Goal: Task Accomplishment & Management: Manage account settings

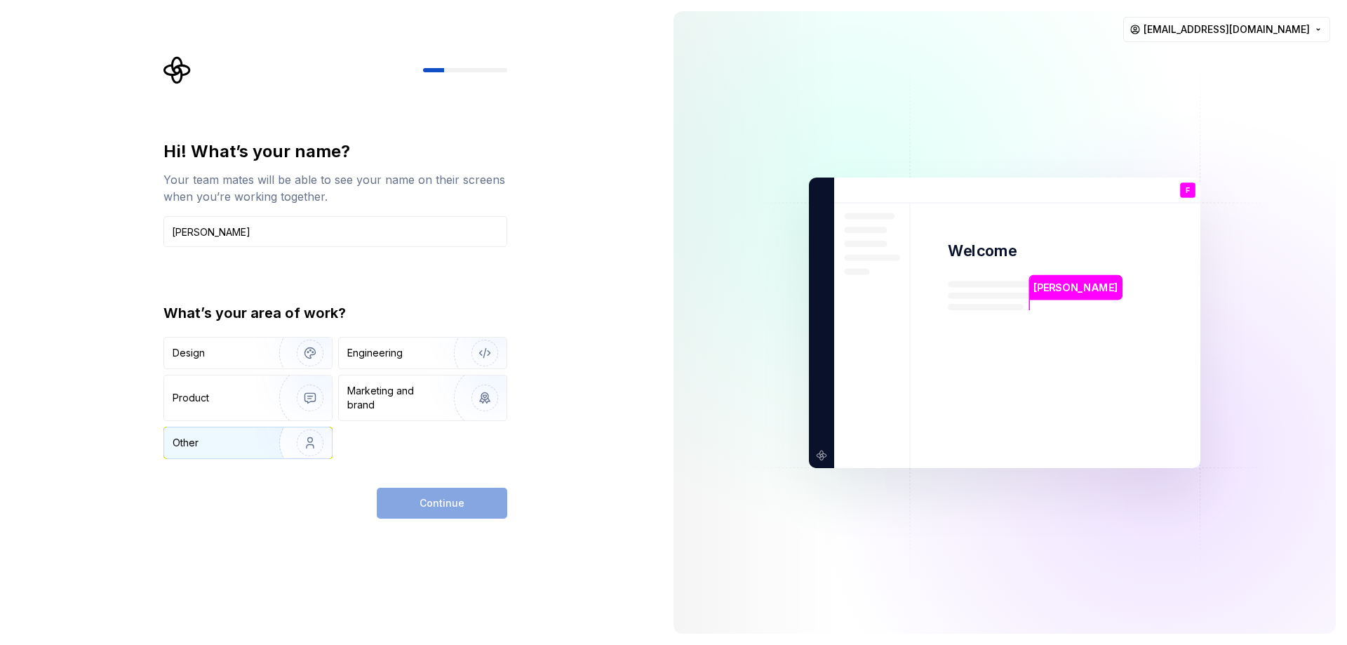
type input "[PERSON_NAME]"
click at [232, 433] on div "Other" at bounding box center [248, 442] width 168 height 31
click at [434, 501] on span "Continue" at bounding box center [442, 503] width 45 height 14
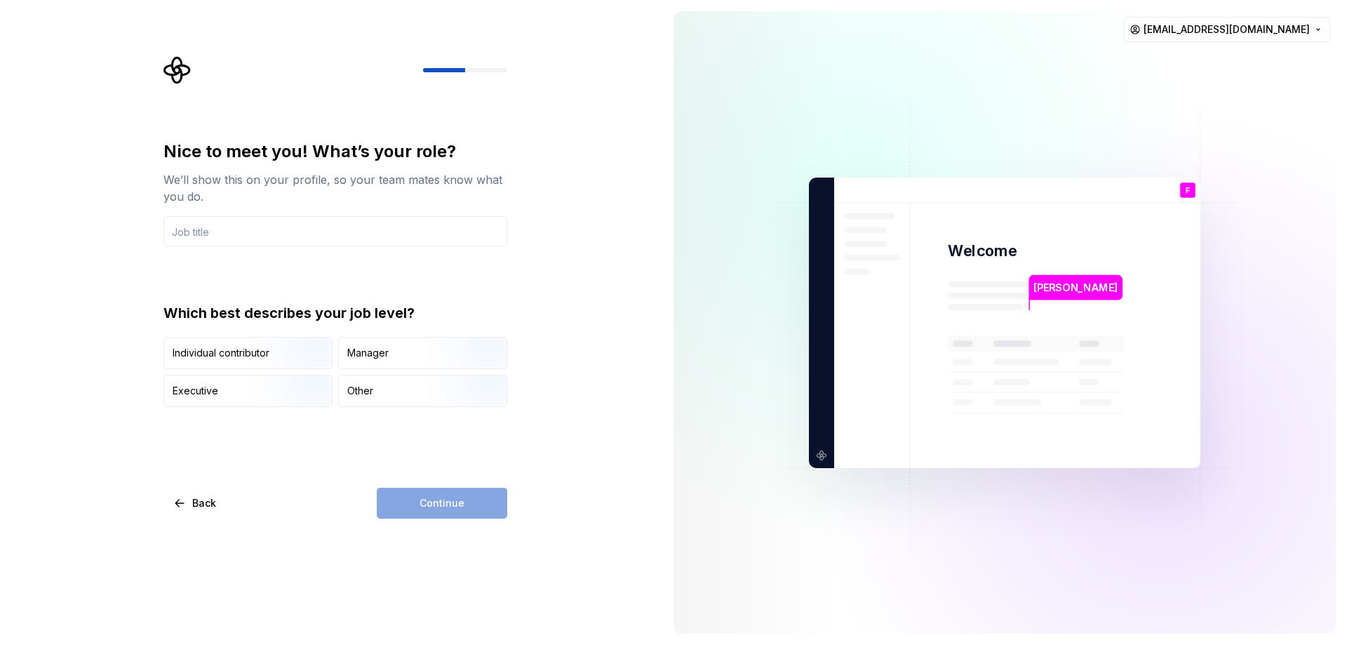
click at [444, 498] on div "Continue" at bounding box center [442, 503] width 131 height 31
click at [230, 231] on input "text" at bounding box center [335, 231] width 344 height 31
click at [1316, 27] on html "Nice to meet you! What’s your role? We’ll show this on your profile, so your te…" at bounding box center [673, 322] width 1347 height 645
click at [970, 51] on html "Nice to meet you! What’s your role? We’ll show this on your profile, so your te…" at bounding box center [673, 322] width 1347 height 645
click at [309, 229] on input "text" at bounding box center [335, 231] width 344 height 31
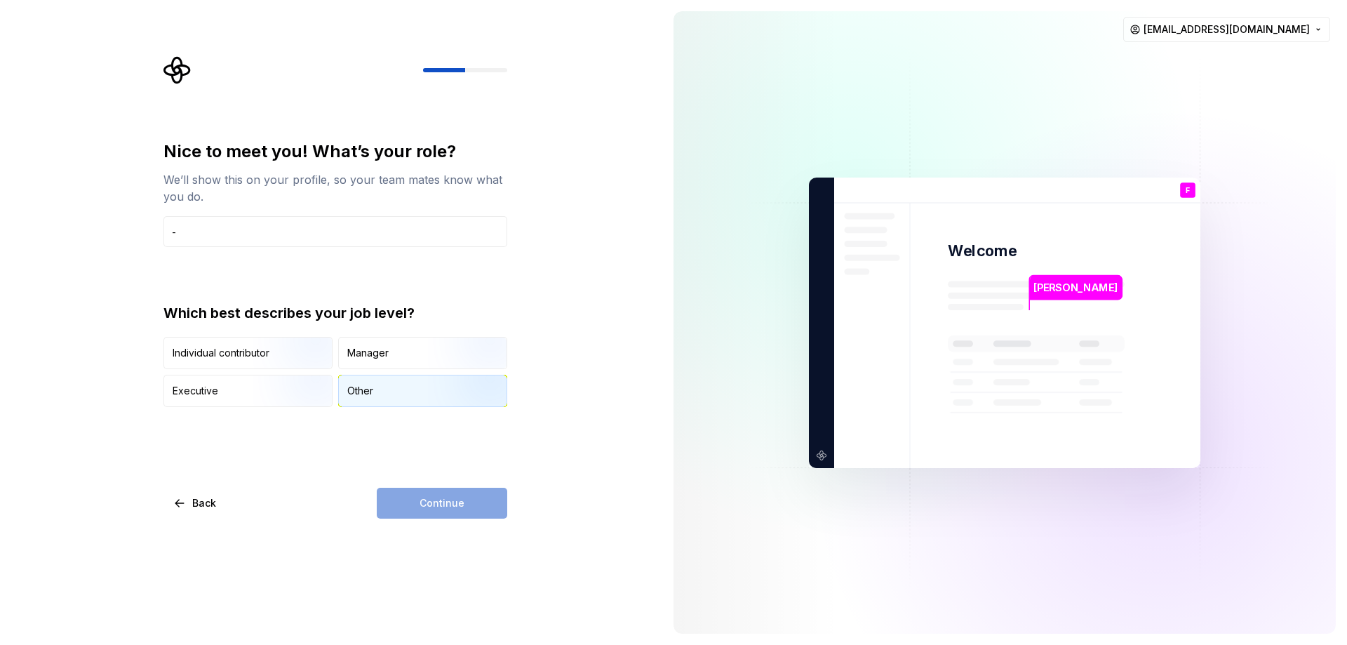
click at [390, 393] on div "Other" at bounding box center [423, 390] width 168 height 31
click at [455, 500] on span "Continue" at bounding box center [442, 503] width 45 height 14
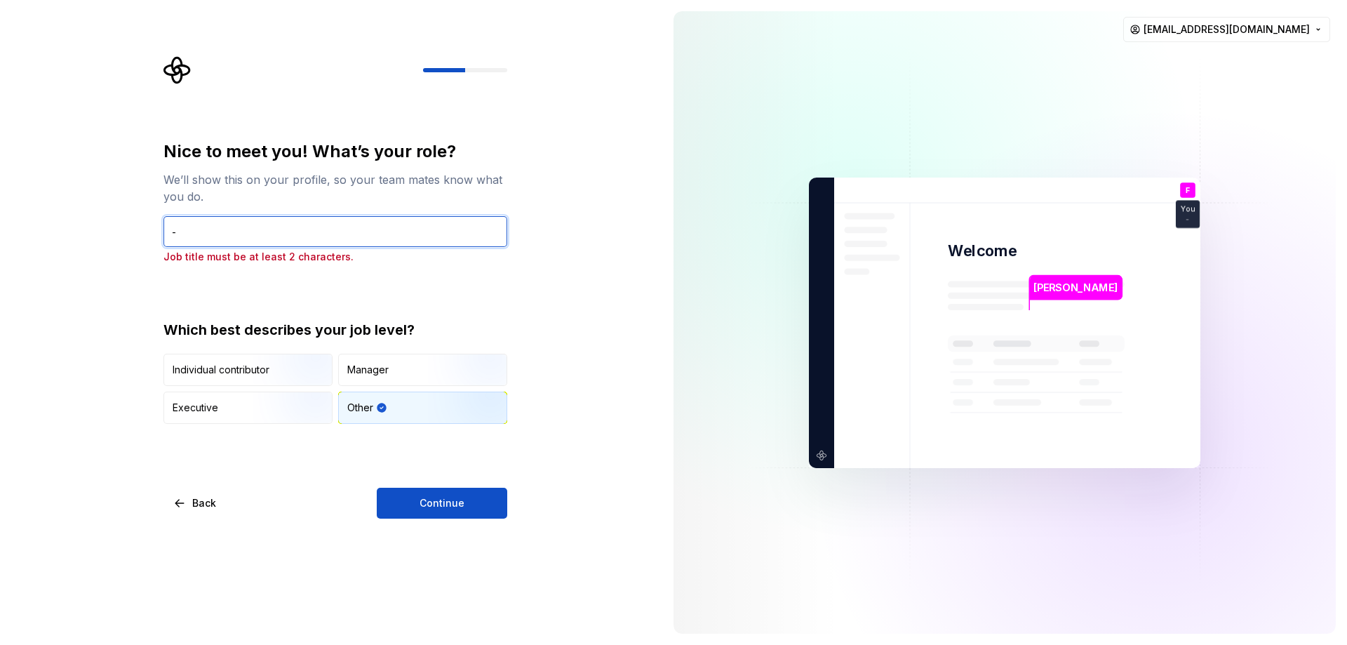
click at [265, 236] on input "-" at bounding box center [335, 231] width 344 height 31
type input "--"
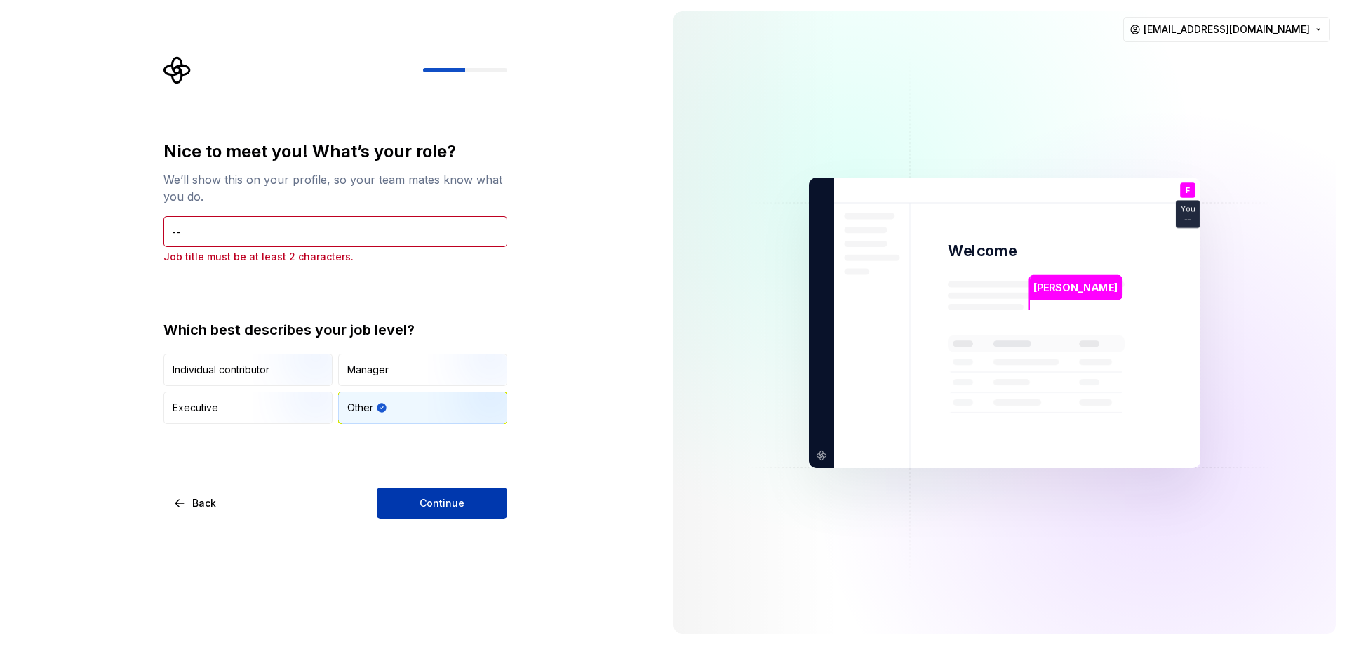
click at [470, 511] on button "Continue" at bounding box center [442, 503] width 131 height 31
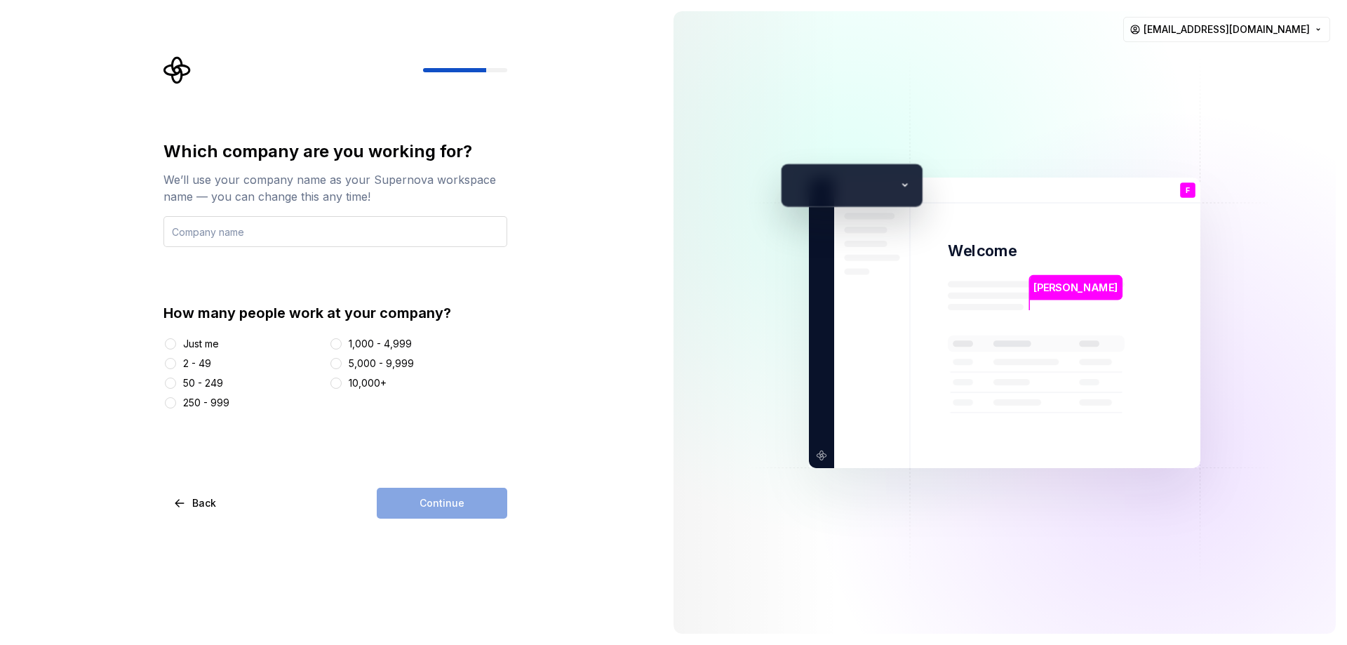
click at [417, 236] on input "text" at bounding box center [335, 231] width 344 height 31
type input "--"
click at [171, 344] on button "Just me" at bounding box center [170, 343] width 11 height 11
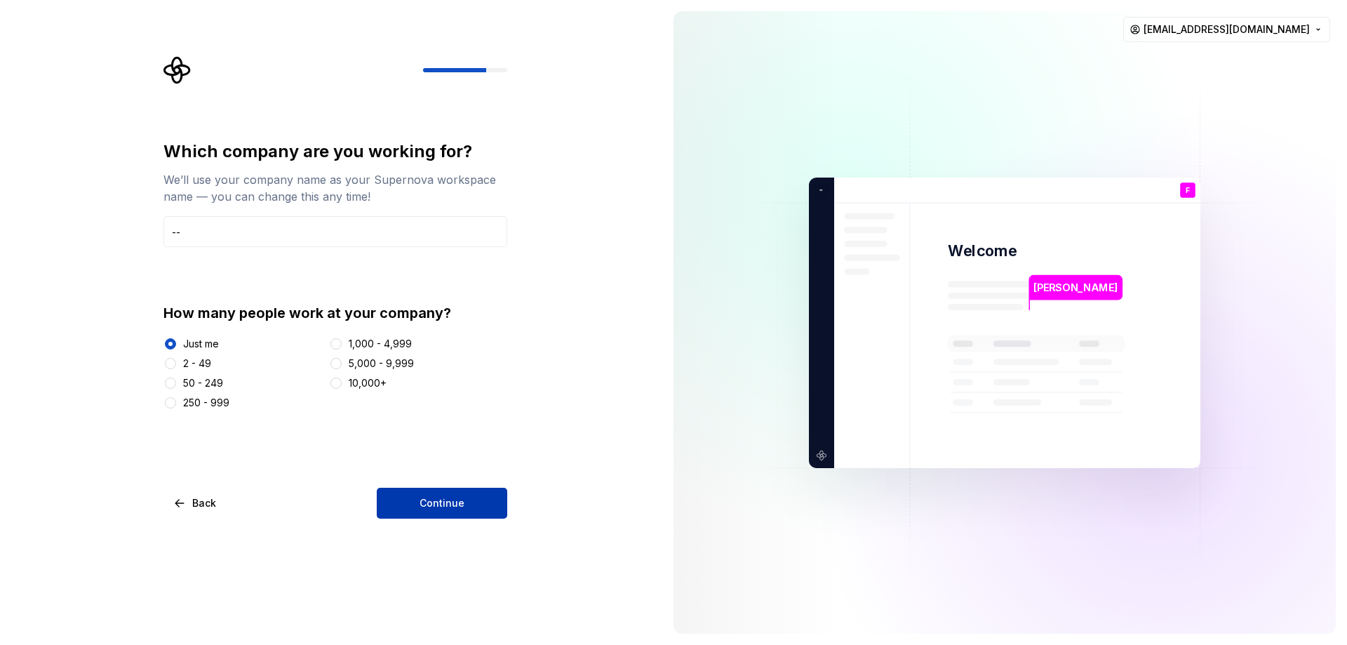
click at [485, 503] on button "Continue" at bounding box center [442, 503] width 131 height 31
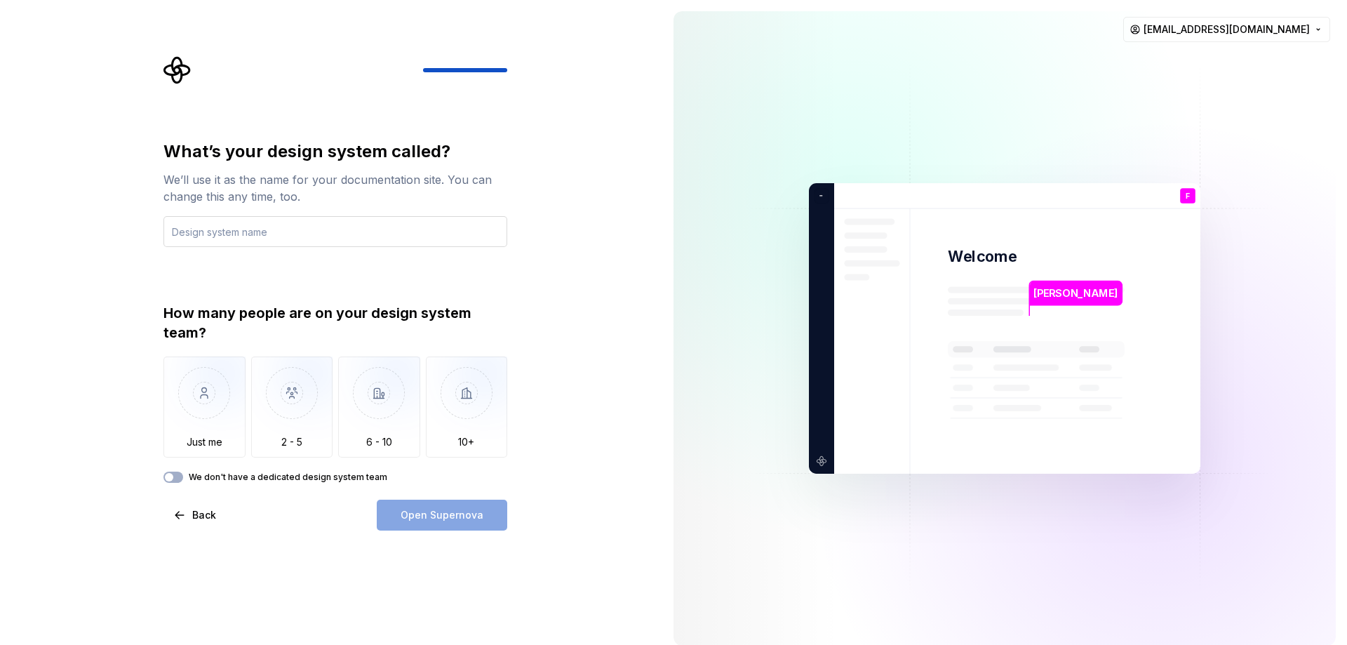
click at [347, 236] on input "text" at bounding box center [335, 231] width 344 height 31
type input "--"
click at [189, 380] on img "button" at bounding box center [204, 403] width 82 height 94
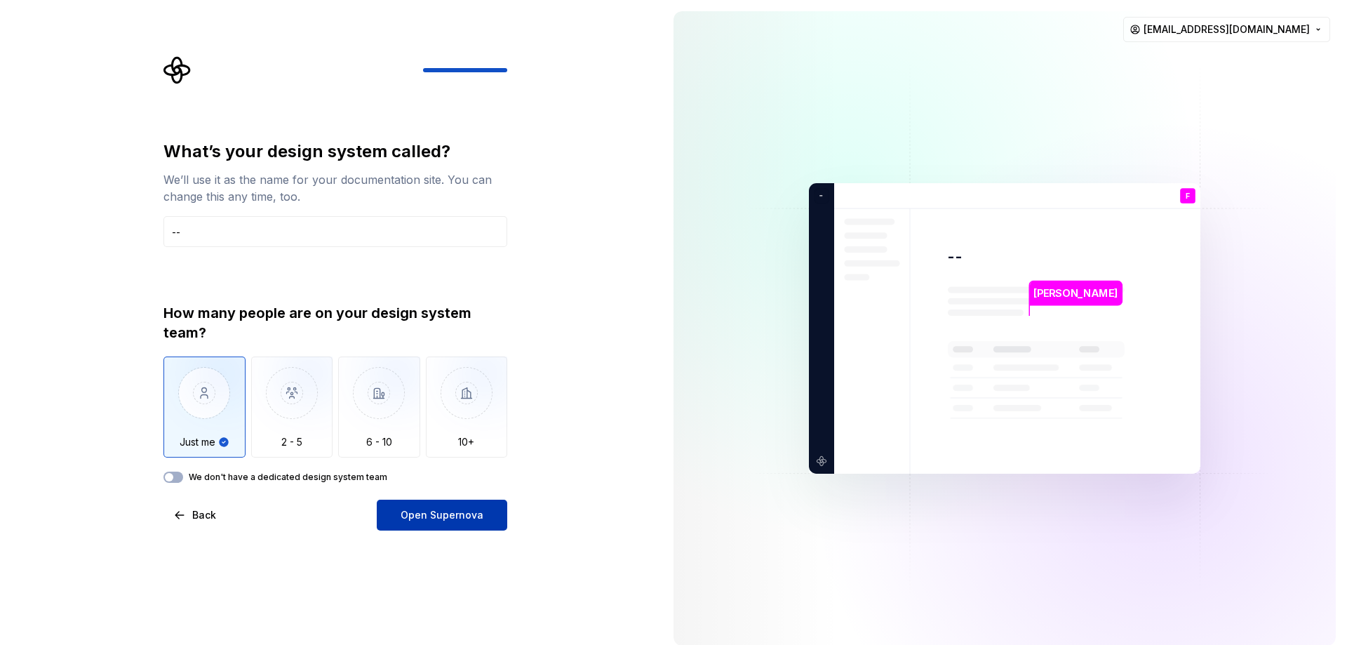
click at [453, 516] on span "Open Supernova" at bounding box center [442, 515] width 83 height 14
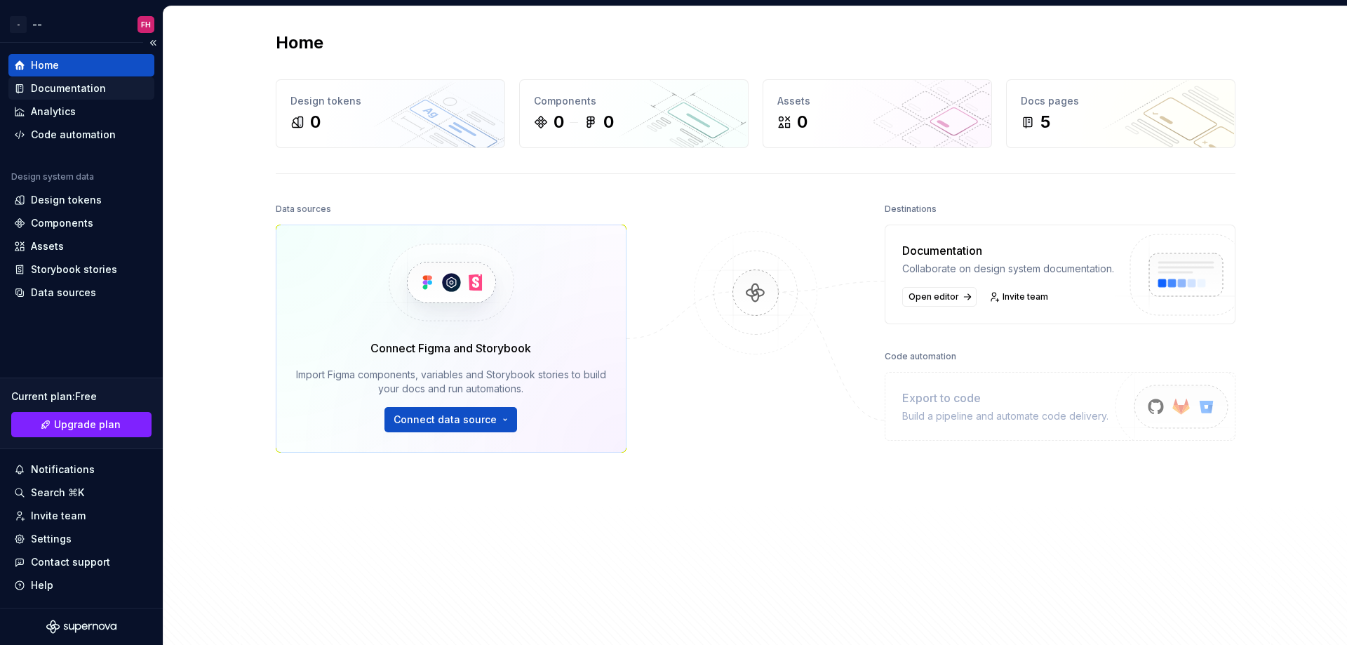
click at [92, 91] on div "Documentation" at bounding box center [68, 88] width 75 height 14
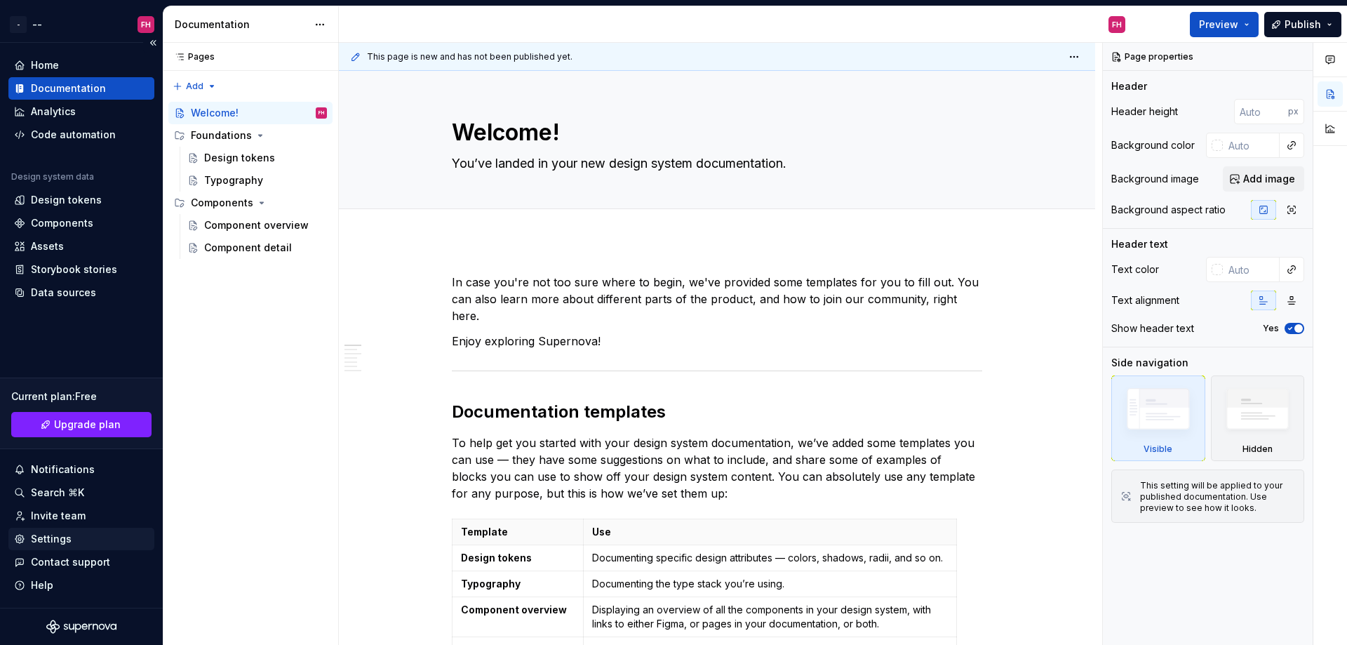
click at [74, 536] on div "Settings" at bounding box center [81, 539] width 135 height 14
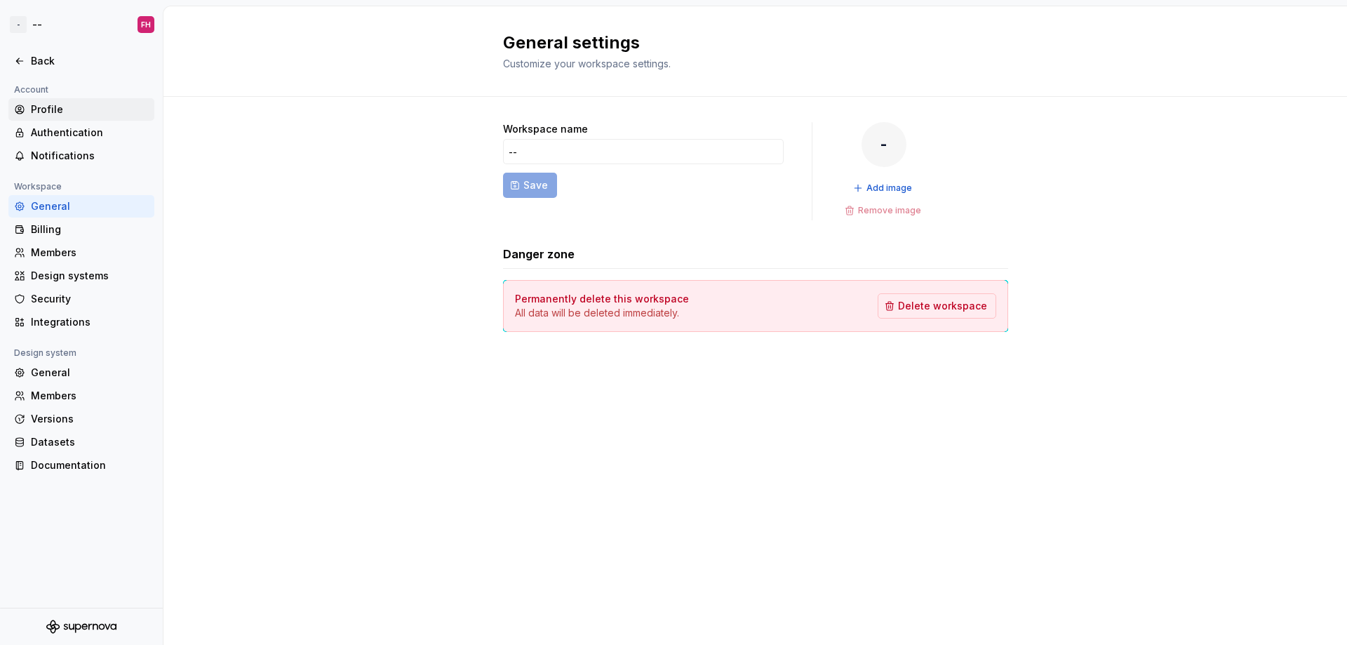
click at [36, 111] on div "Profile" at bounding box center [90, 109] width 118 height 14
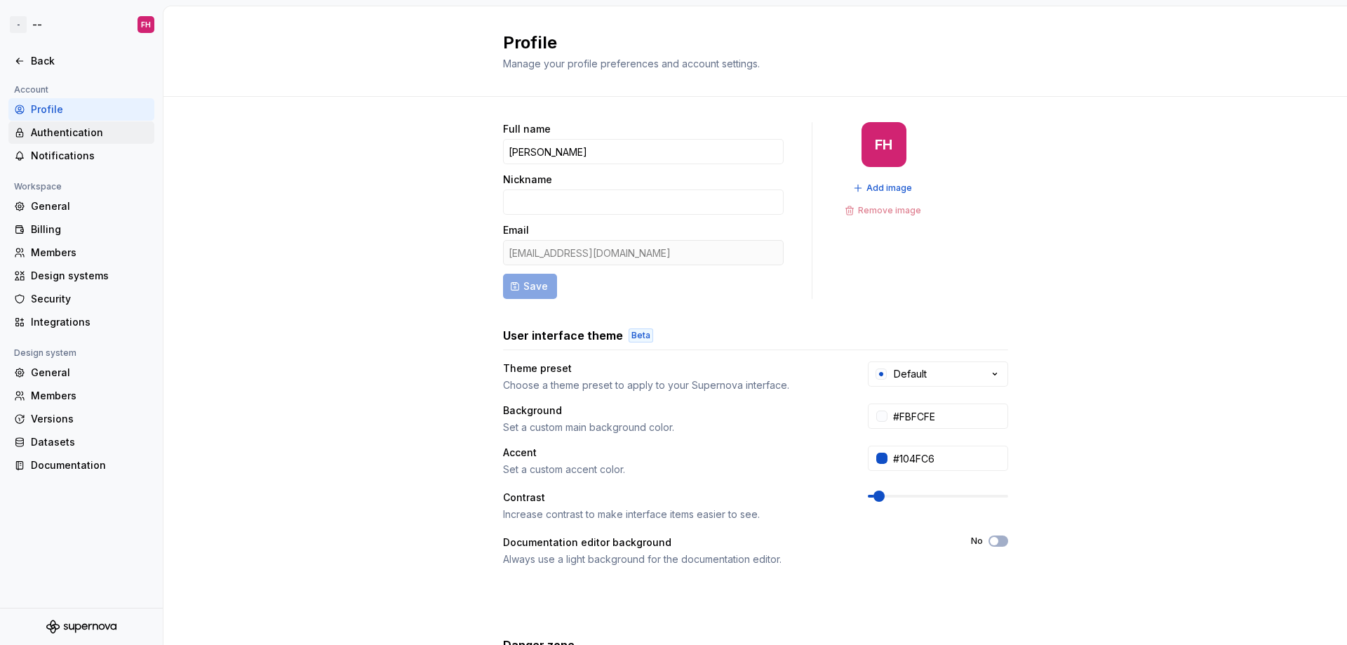
click at [93, 139] on div "Authentication" at bounding box center [90, 133] width 118 height 14
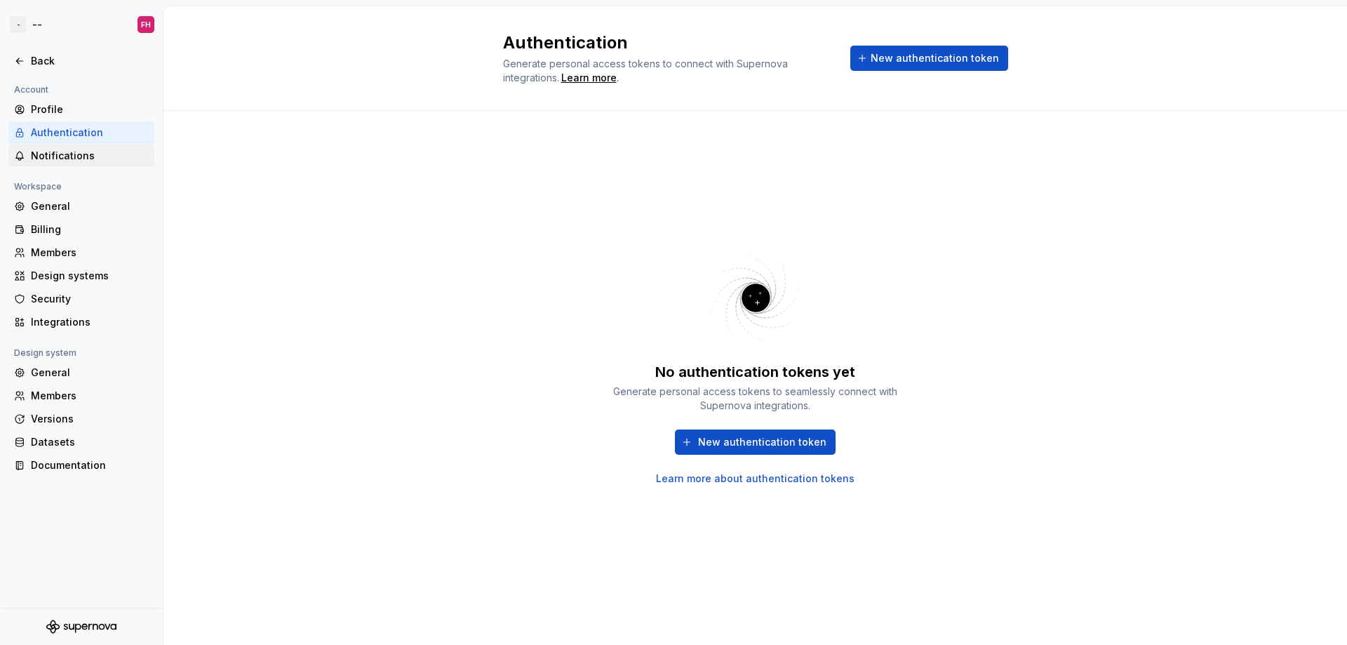
click at [91, 149] on div "Notifications" at bounding box center [90, 156] width 118 height 14
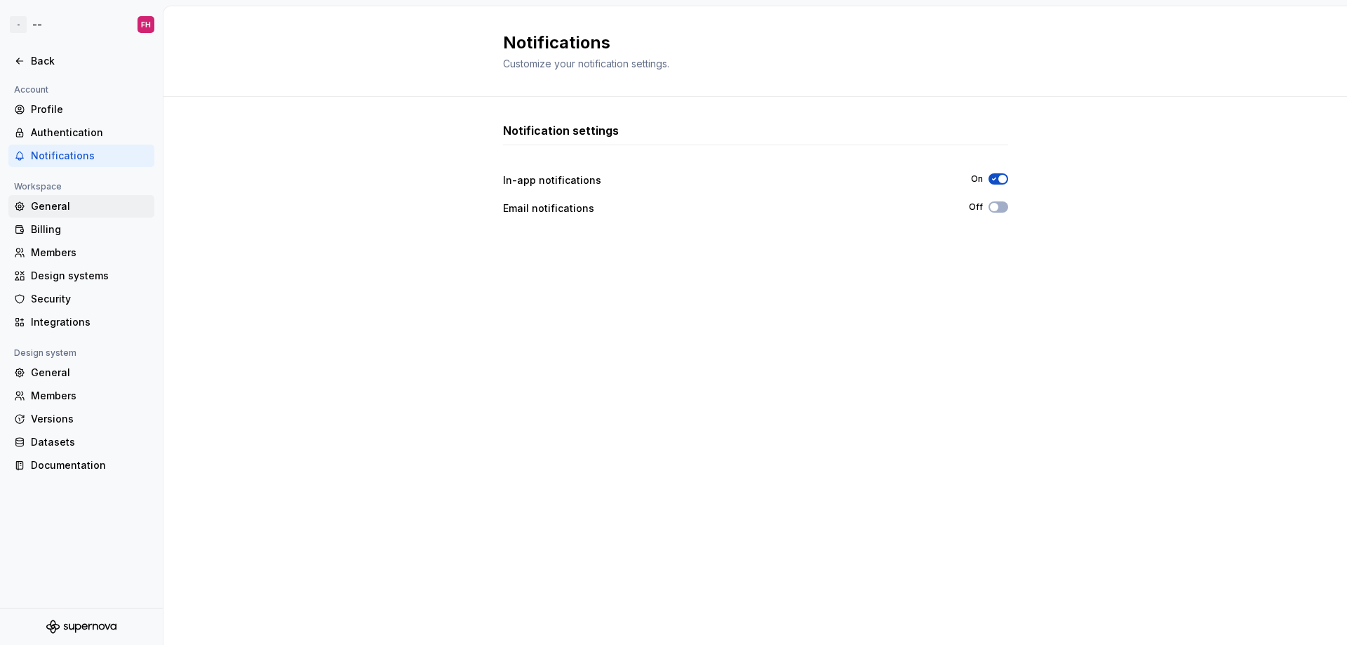
click at [74, 208] on div "General" at bounding box center [90, 206] width 118 height 14
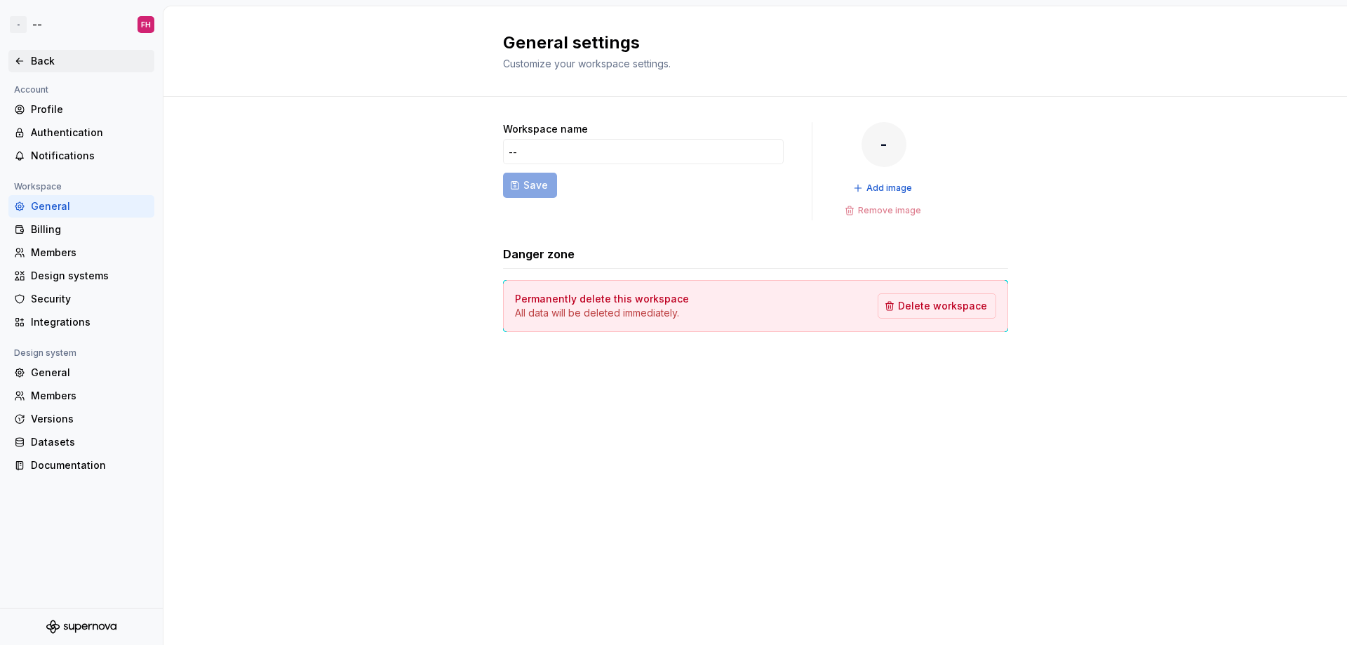
click at [60, 66] on div "Back" at bounding box center [90, 61] width 118 height 14
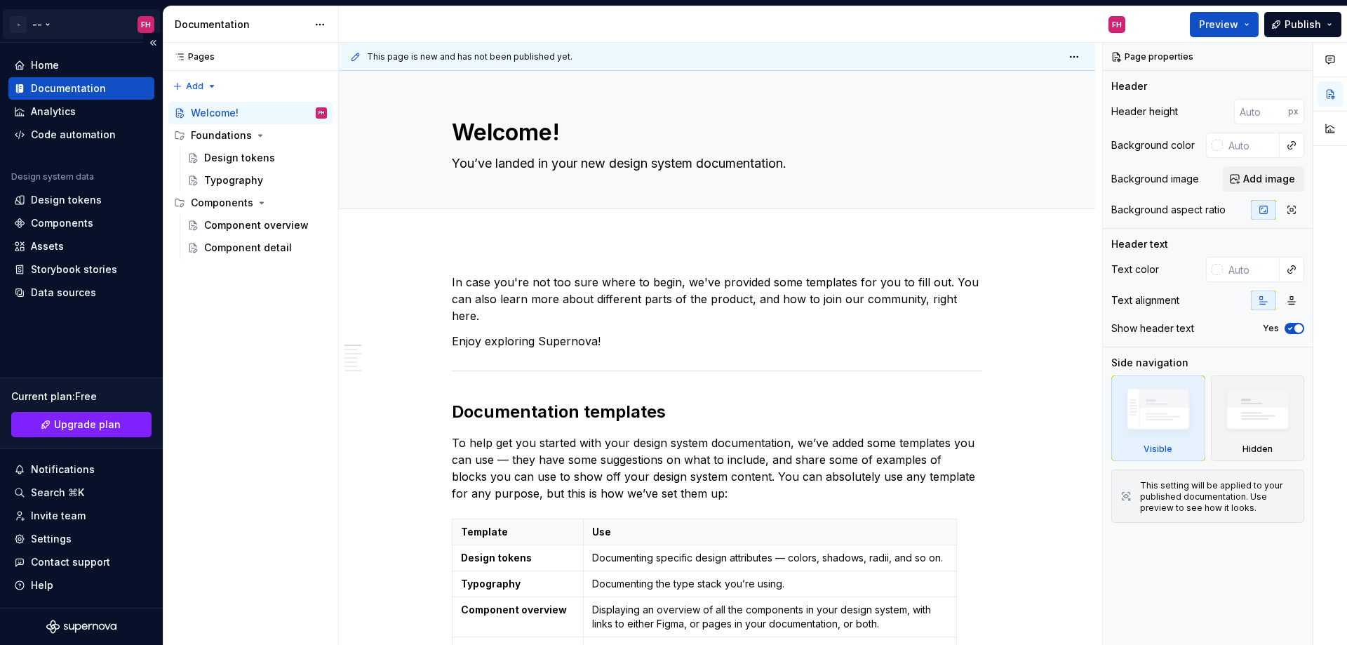
click at [145, 24] on html "- -- FH Home Documentation Analytics Code automation Design system data Design …" at bounding box center [673, 322] width 1347 height 645
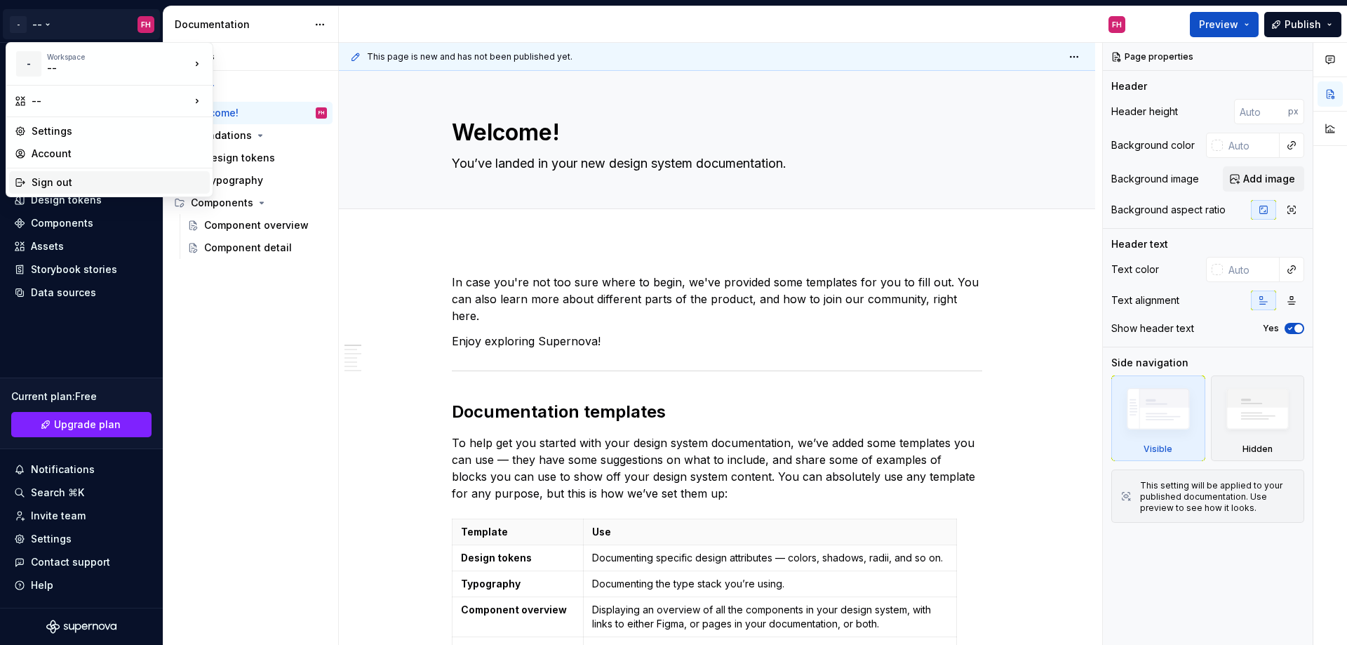
click at [69, 187] on div "Sign out" at bounding box center [118, 182] width 173 height 14
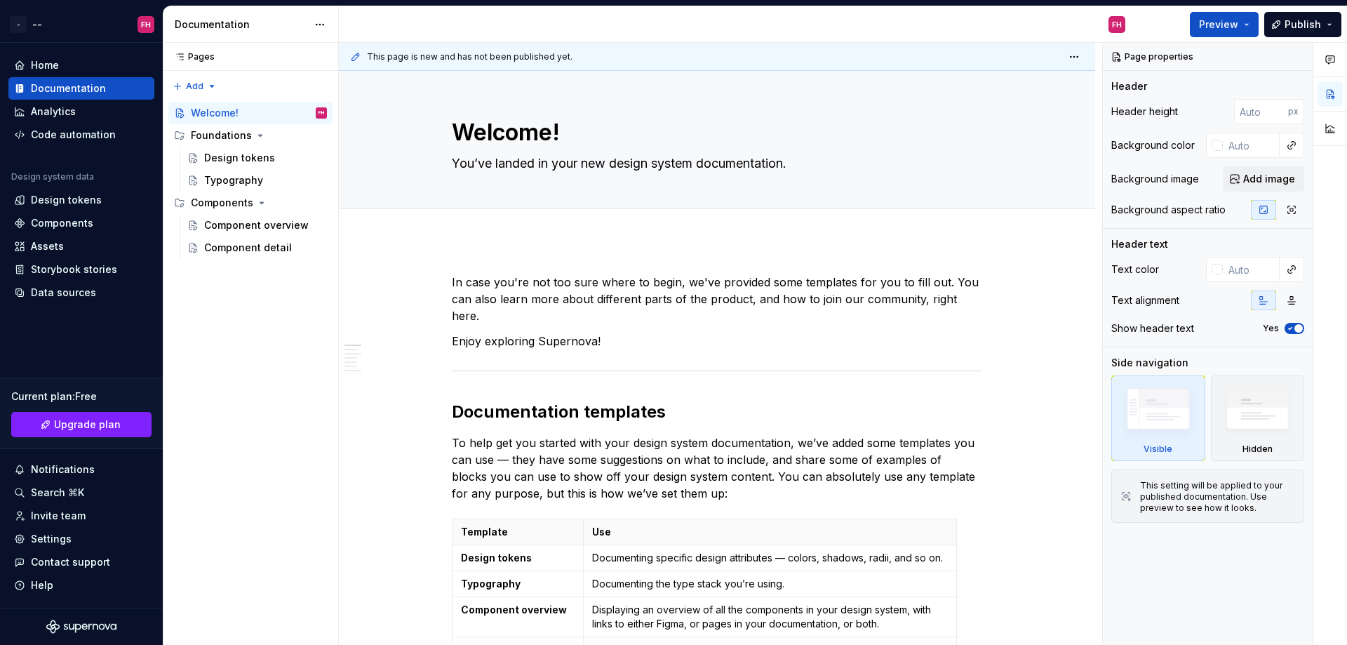
type textarea "*"
